Goal: Task Accomplishment & Management: Use online tool/utility

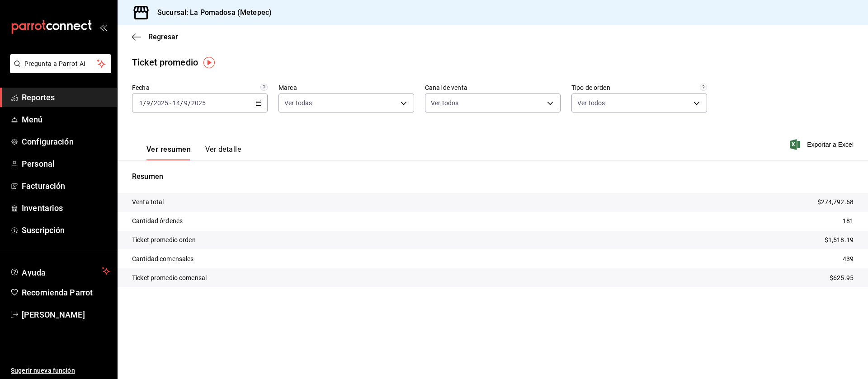
click at [44, 100] on span "Reportes" at bounding box center [66, 97] width 88 height 12
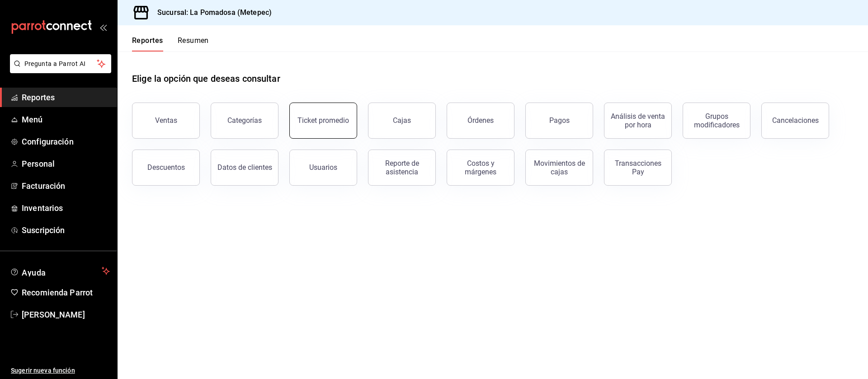
click at [303, 122] on div "Ticket promedio" at bounding box center [324, 120] width 52 height 9
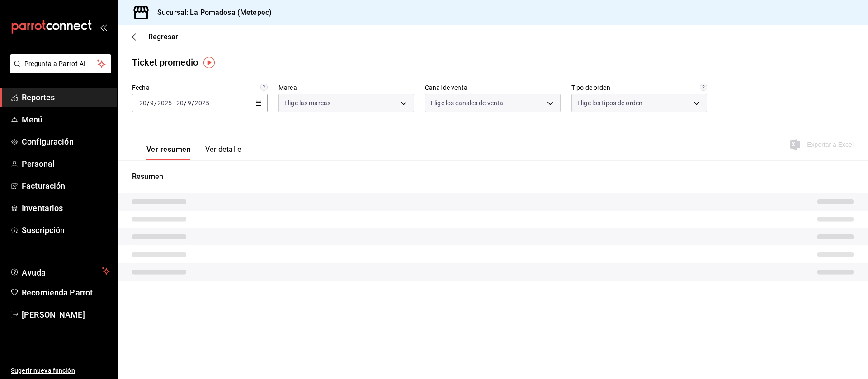
type input "26770a04-f713-4e61-b01c-a965f3f43d2a"
type input "PARROT,UBER_EATS,RAPPI,DIDI_FOOD,ONLINE"
type input "8279d609-ebc8-4968-87eb-1940d668296a,d7c139bf-efa8-43f6-913b-77036619544a,5e41b…"
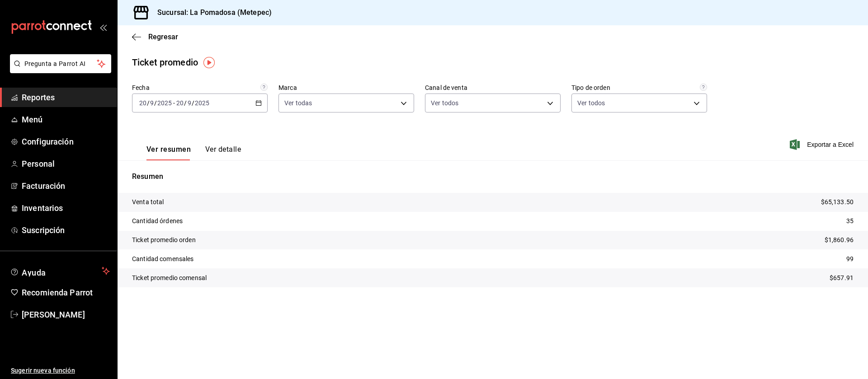
click at [259, 106] on div "[DATE] [DATE] - [DATE] [DATE]" at bounding box center [200, 103] width 136 height 19
click at [169, 204] on li "Rango de fechas" at bounding box center [175, 212] width 85 height 20
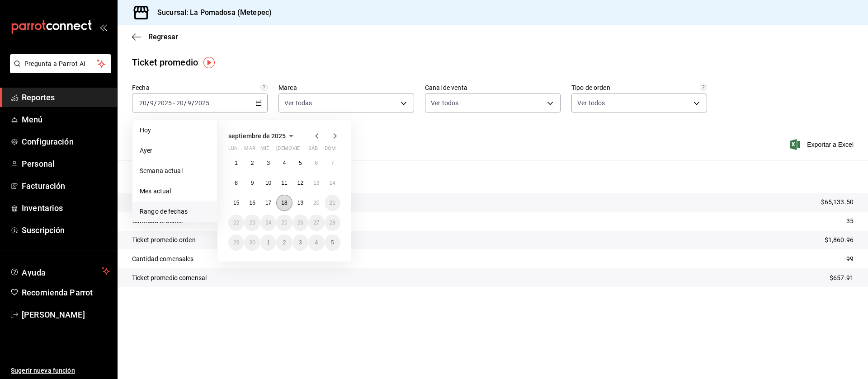
click at [287, 198] on button "18" at bounding box center [284, 203] width 16 height 16
click at [317, 201] on abbr "20" at bounding box center [316, 203] width 6 height 6
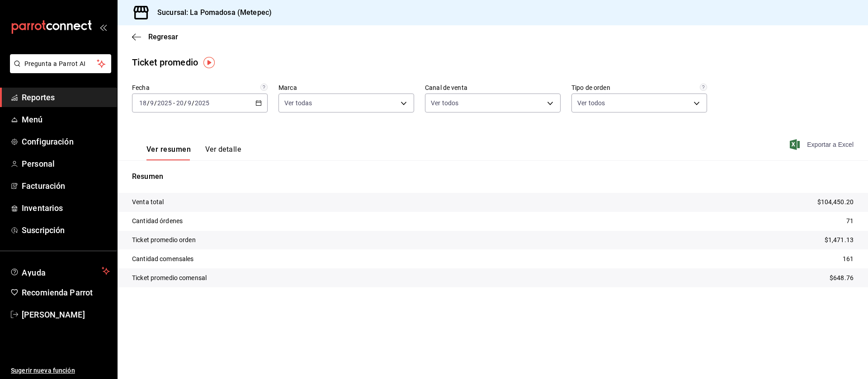
click at [822, 142] on span "Exportar a Excel" at bounding box center [823, 144] width 62 height 11
